Goal: Ask a question

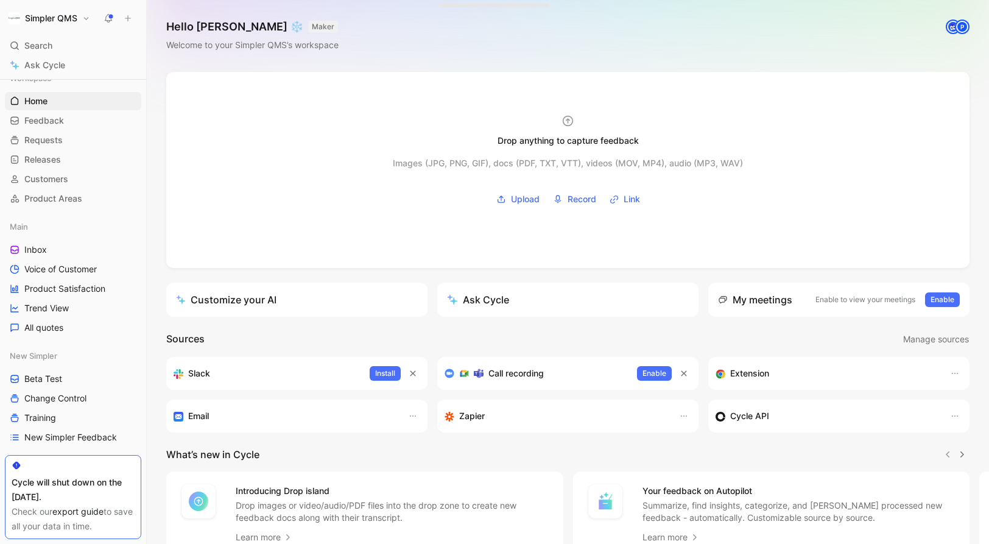
scroll to position [7, 0]
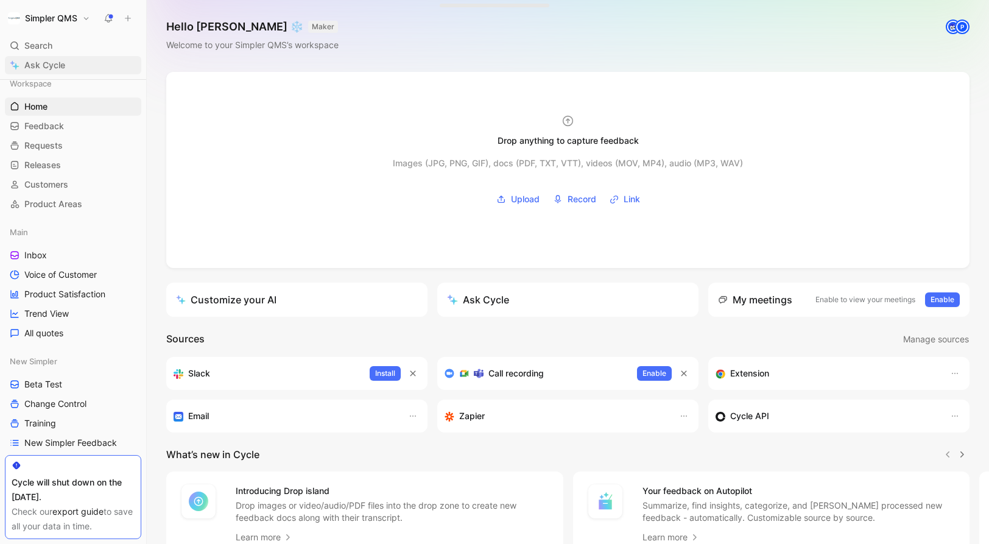
click at [50, 69] on span "Ask Cycle" at bounding box center [44, 65] width 41 height 15
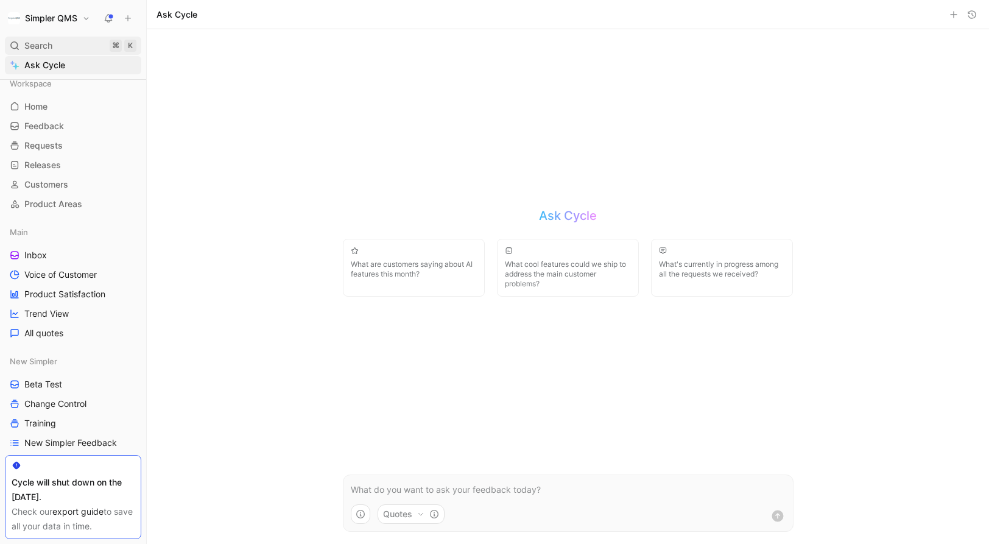
click at [35, 48] on span "Search" at bounding box center [38, 45] width 28 height 15
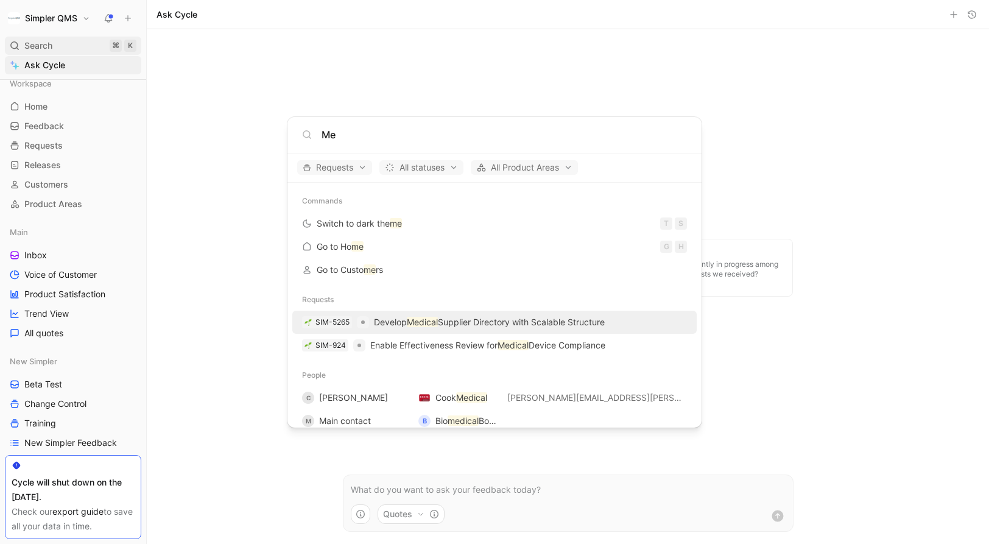
type input "M"
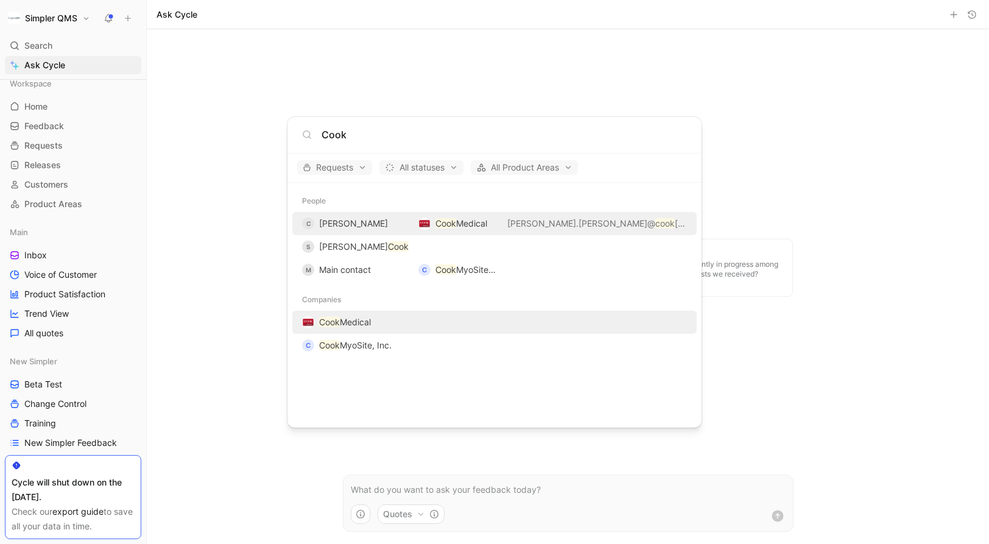
type input "Cook"
click at [370, 320] on span "Medical" at bounding box center [355, 322] width 31 height 10
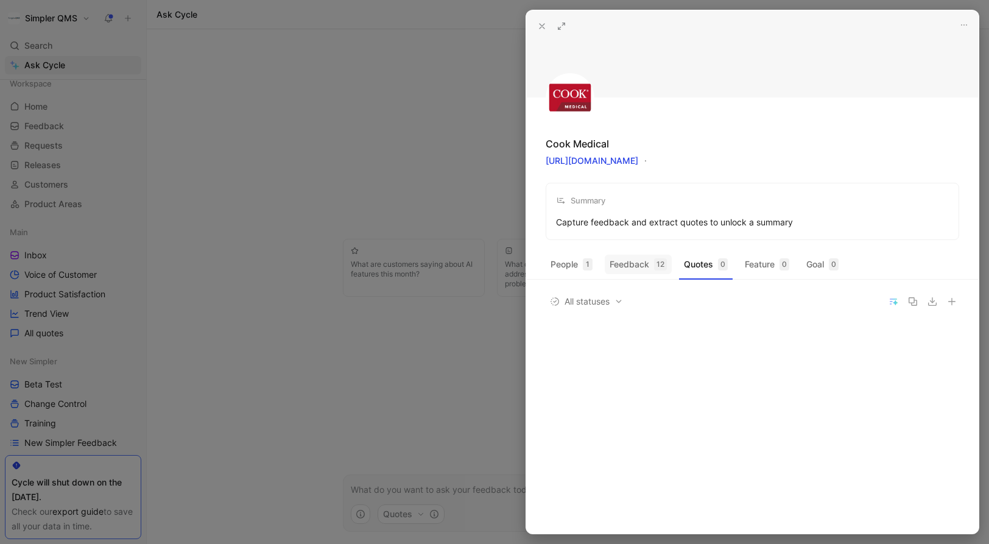
click at [635, 268] on button "Feedback 12" at bounding box center [638, 264] width 67 height 19
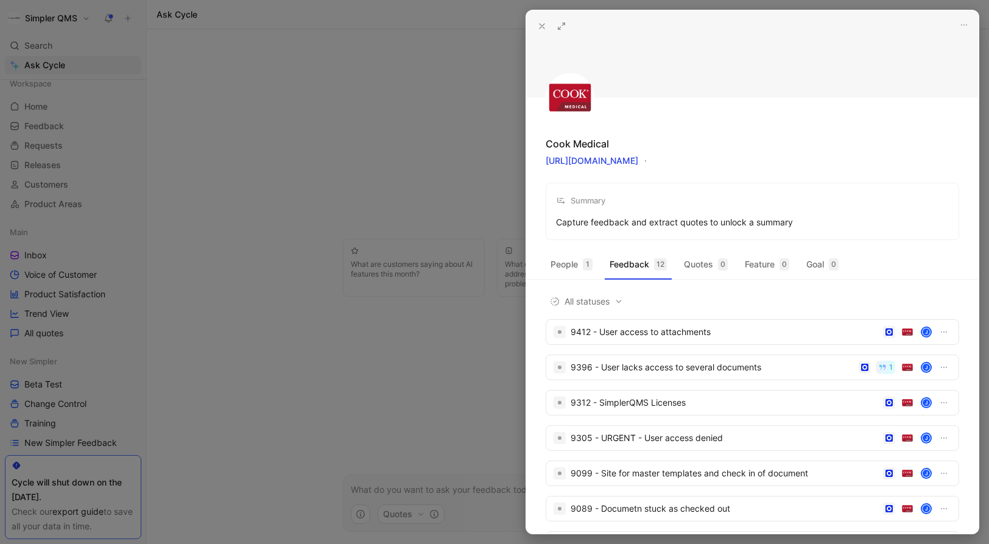
click at [438, 60] on div at bounding box center [494, 272] width 989 height 544
